Goal: Transaction & Acquisition: Purchase product/service

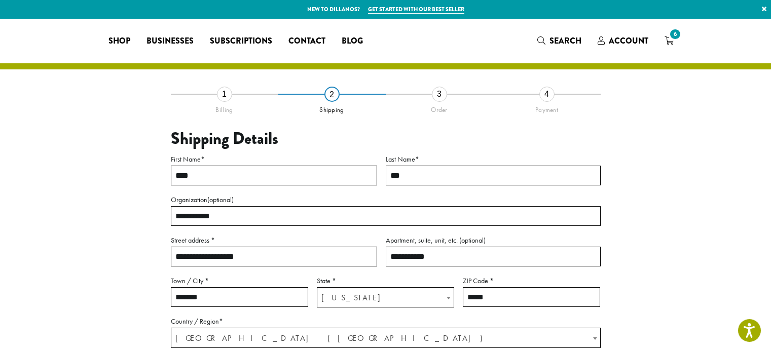
select select "**"
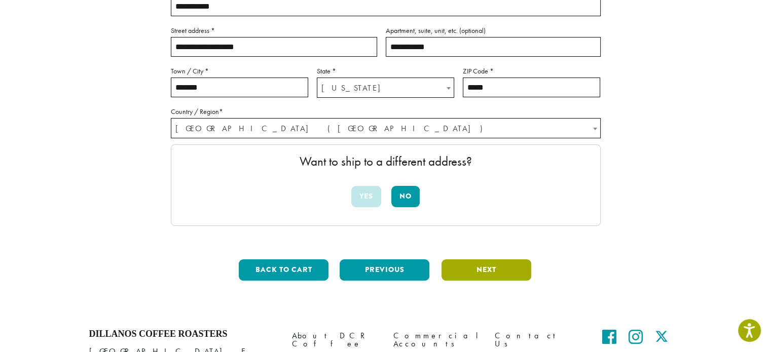
click at [473, 276] on button "Next" at bounding box center [486, 269] width 90 height 21
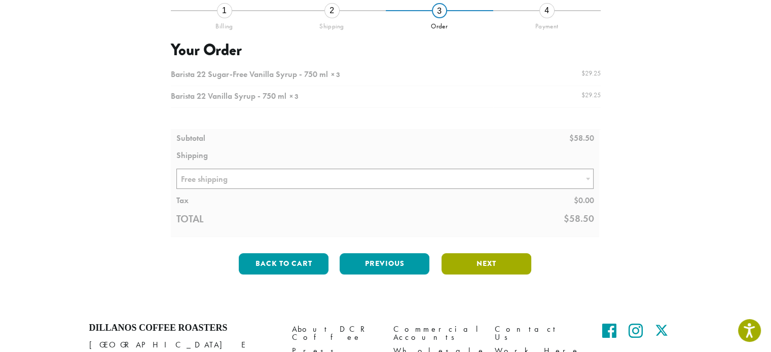
scroll to position [108, 0]
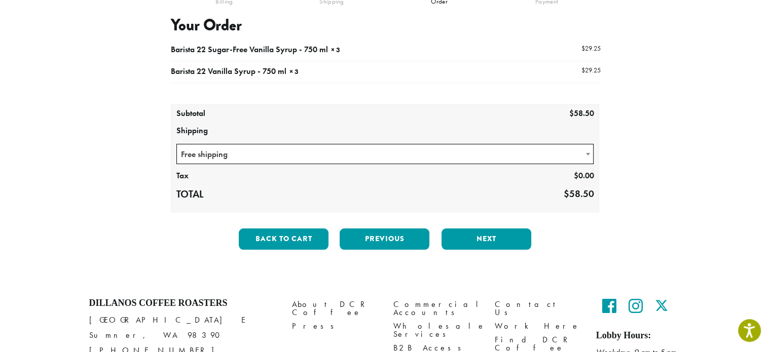
click at [587, 155] on b at bounding box center [588, 154] width 4 height 3
click at [701, 162] on section "**********" at bounding box center [385, 96] width 771 height 372
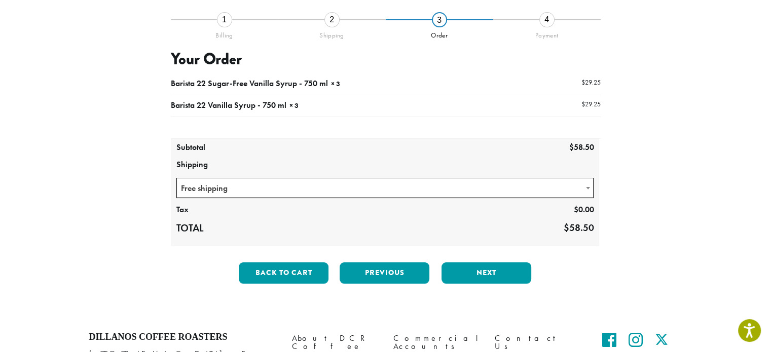
scroll to position [51, 0]
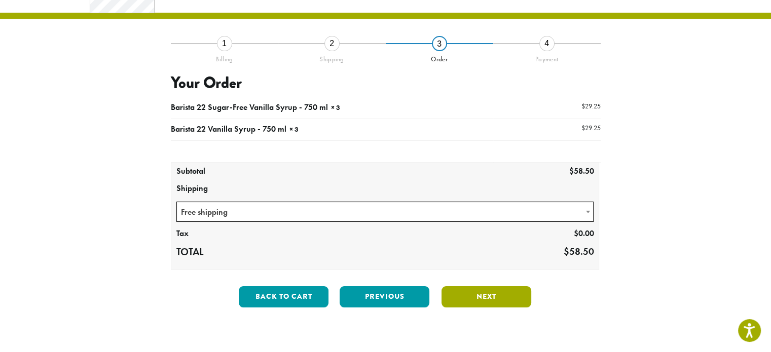
click at [473, 295] on button "Next" at bounding box center [486, 296] width 90 height 21
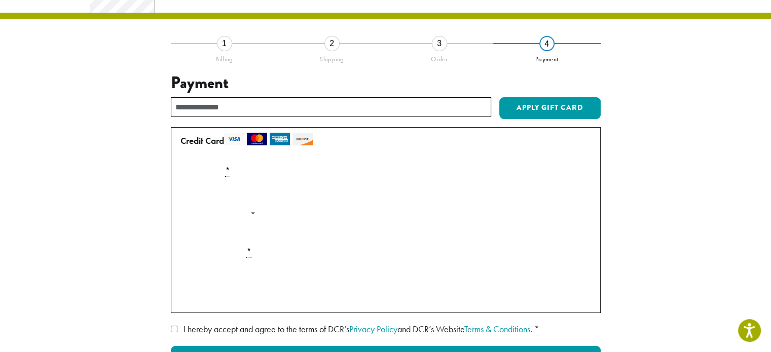
click at [299, 182] on div "Payment Info" at bounding box center [385, 193] width 418 height 28
click at [574, 190] on div "Payment Info" at bounding box center [385, 193] width 418 height 28
click at [567, 190] on div "Payment Info" at bounding box center [385, 193] width 418 height 28
drag, startPoint x: 567, startPoint y: 190, endPoint x: 494, endPoint y: 180, distance: 74.2
click at [371, 6] on div "Shop All Coffee Drink Ingredients DCR Merchandise Brew & Serve Businesses Subsc…" at bounding box center [385, 273] width 771 height 611
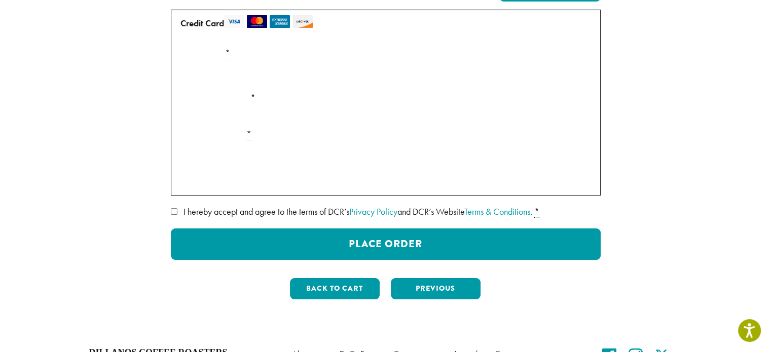
scroll to position [0, 0]
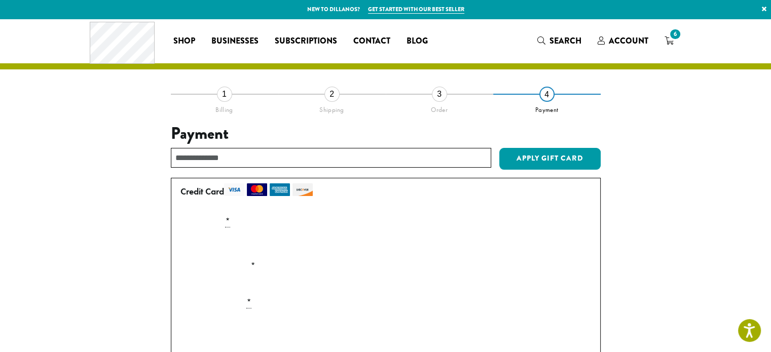
click at [197, 158] on input "text" at bounding box center [331, 158] width 320 height 20
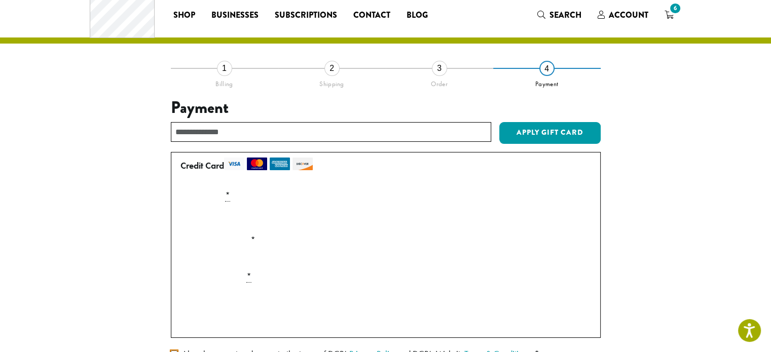
scroll to position [51, 0]
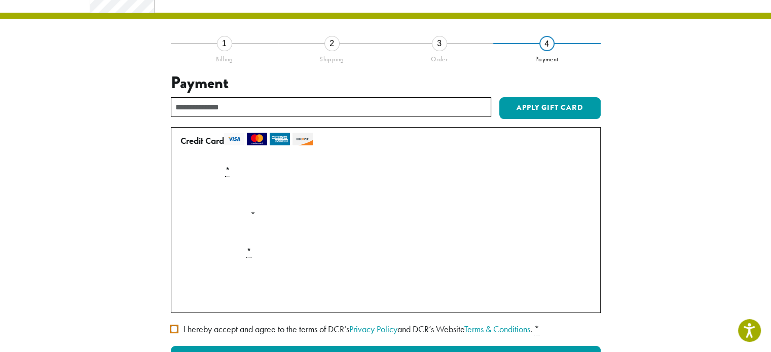
click at [576, 192] on div "Payment Info" at bounding box center [385, 193] width 418 height 28
click at [569, 193] on div "Payment Info" at bounding box center [385, 193] width 418 height 28
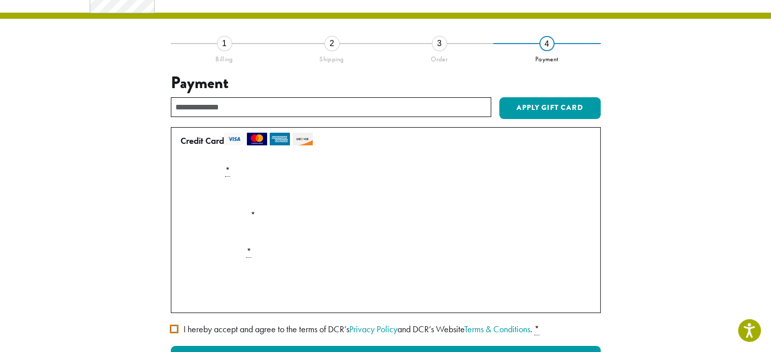
click at [569, 193] on div "Payment Info" at bounding box center [385, 193] width 418 height 28
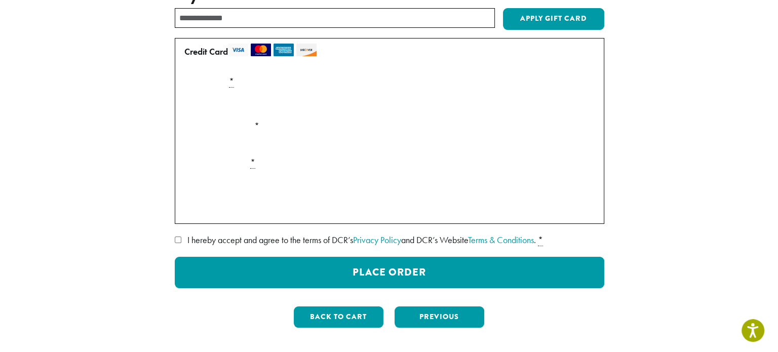
scroll to position [152, 0]
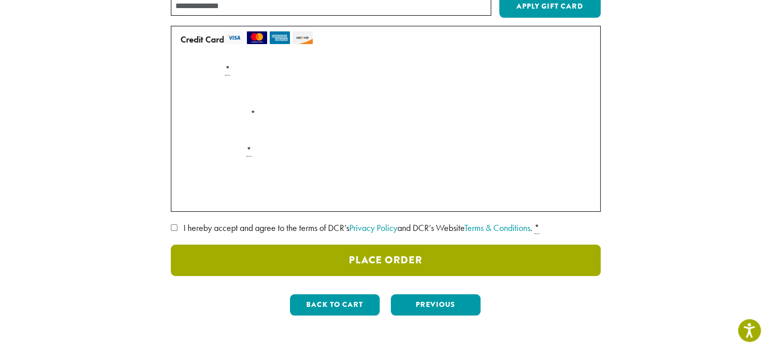
click at [482, 258] on button "Place Order" at bounding box center [386, 260] width 430 height 31
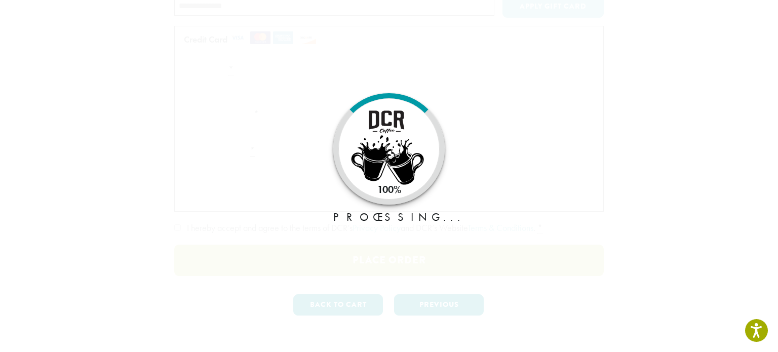
type button "Place Order"
